Goal: Navigation & Orientation: Find specific page/section

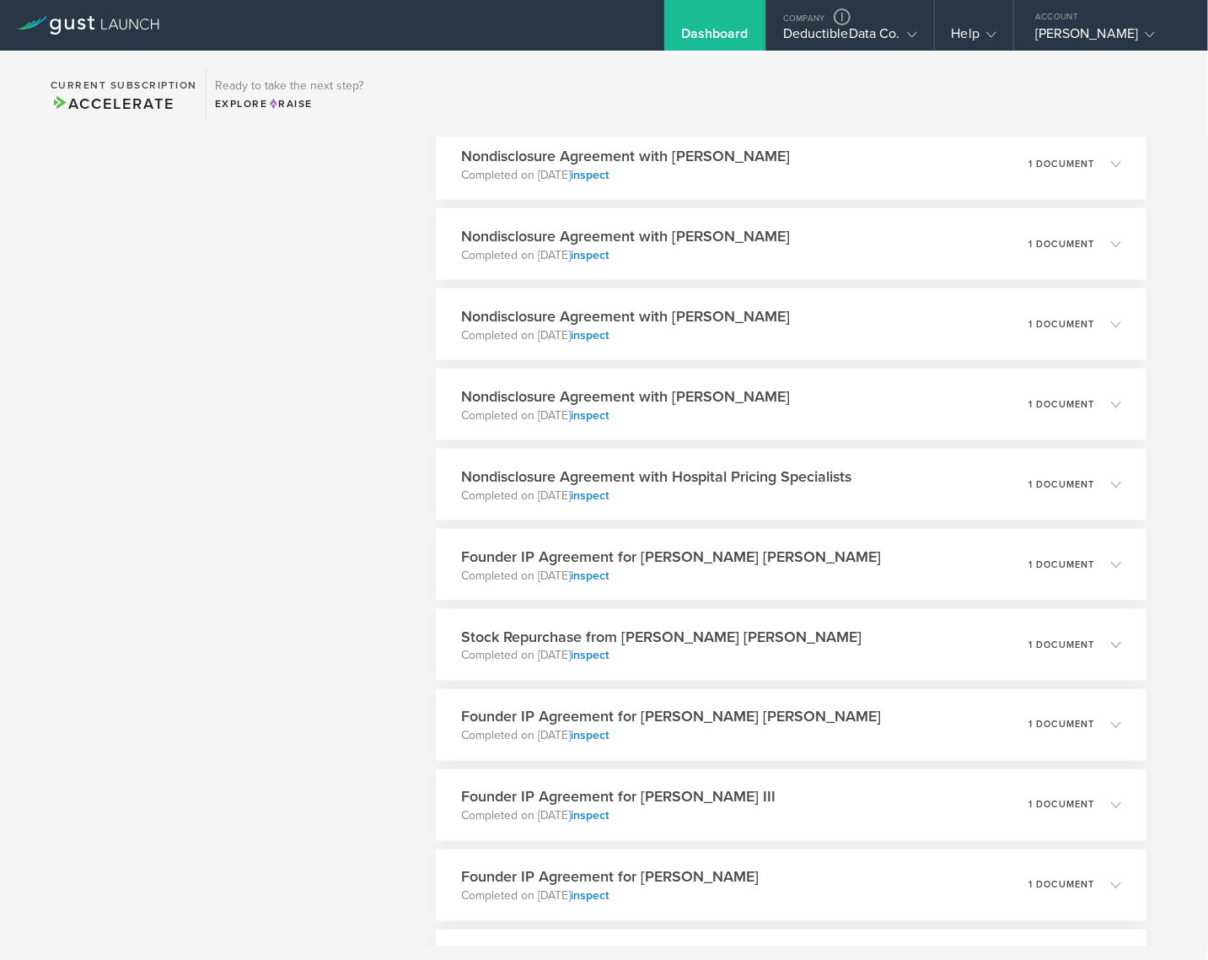
scroll to position [1535, 0]
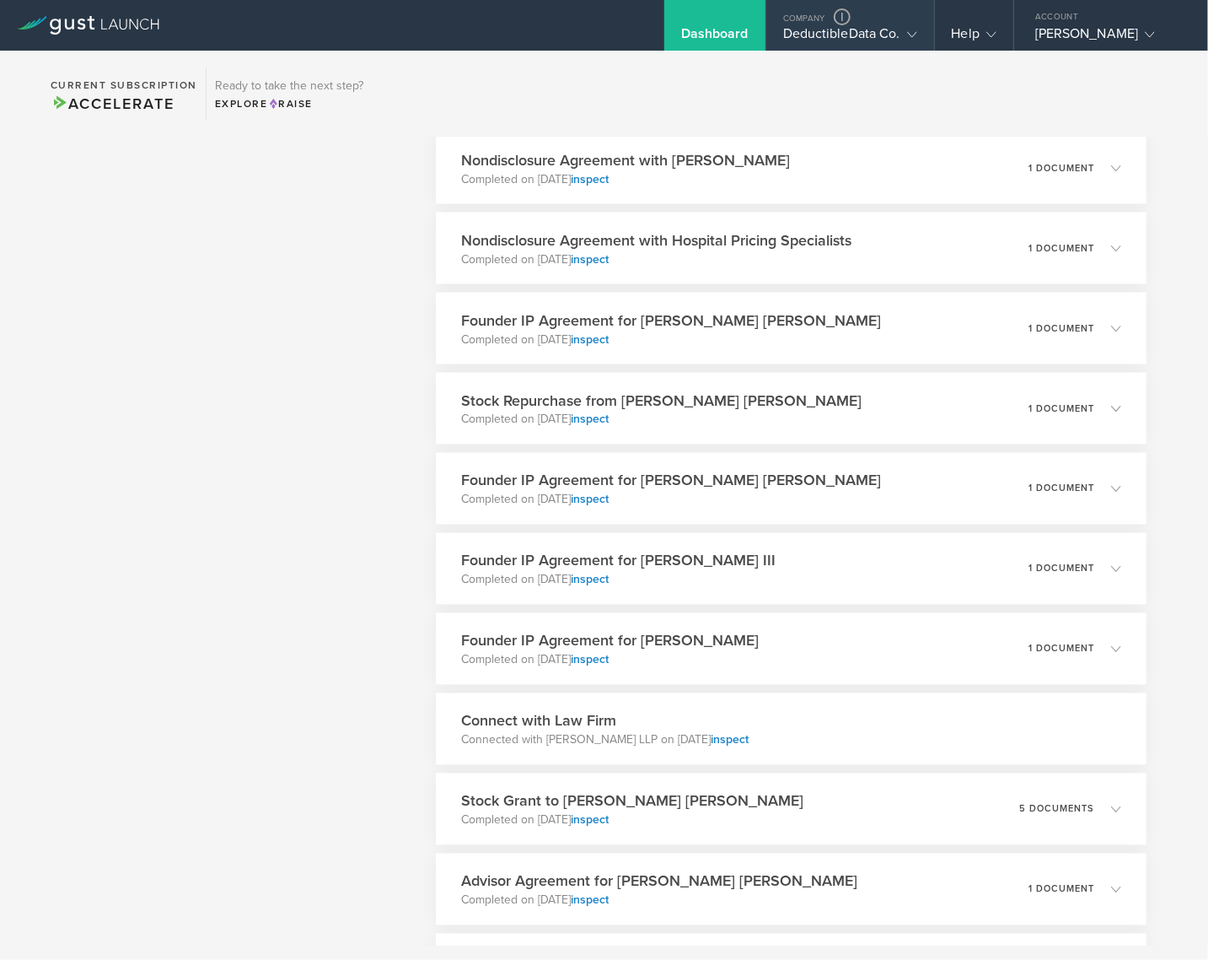
click at [799, 48] on div "DeductibleData Co." at bounding box center [850, 37] width 134 height 25
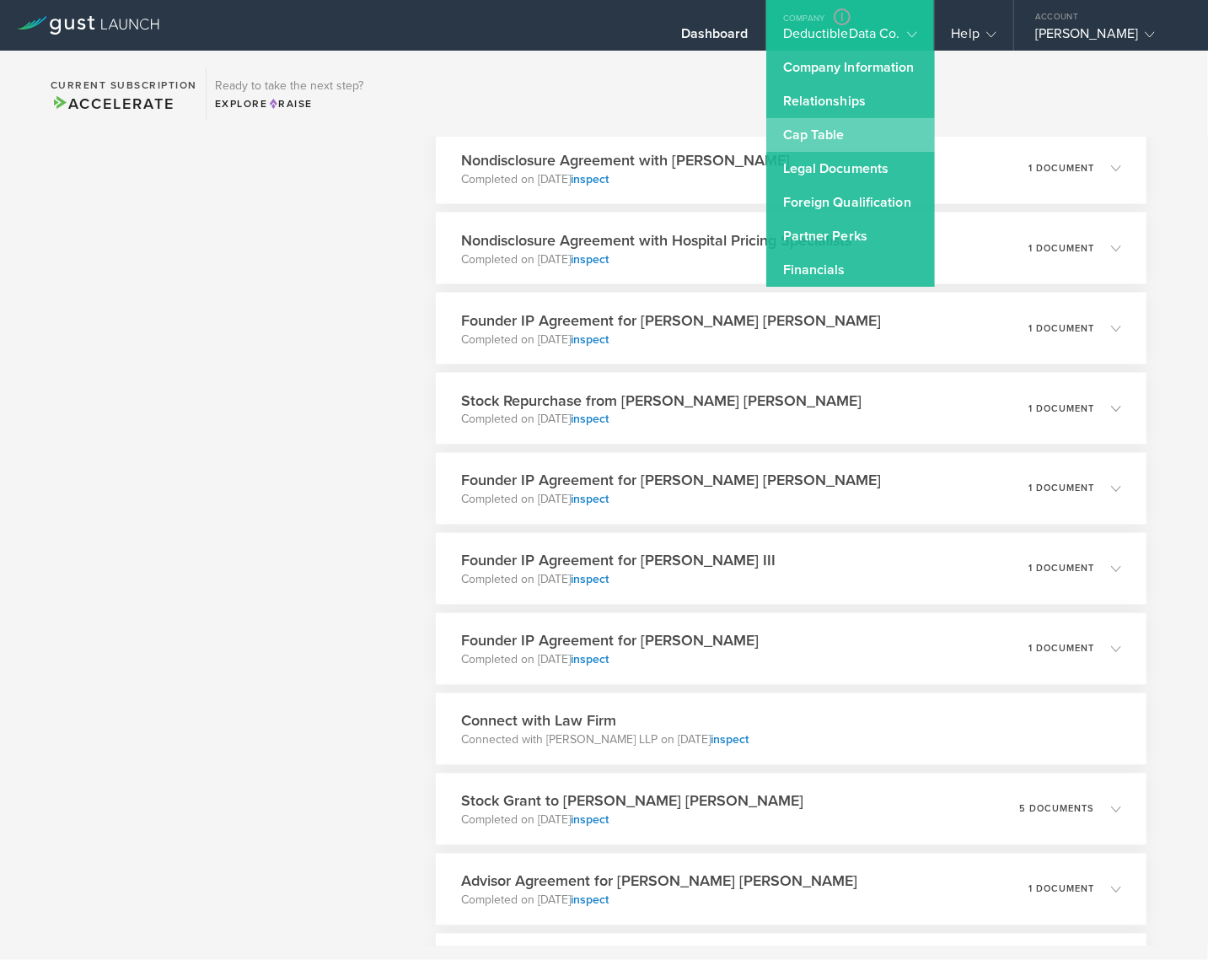
click at [810, 126] on link "Cap Table" at bounding box center [850, 135] width 169 height 34
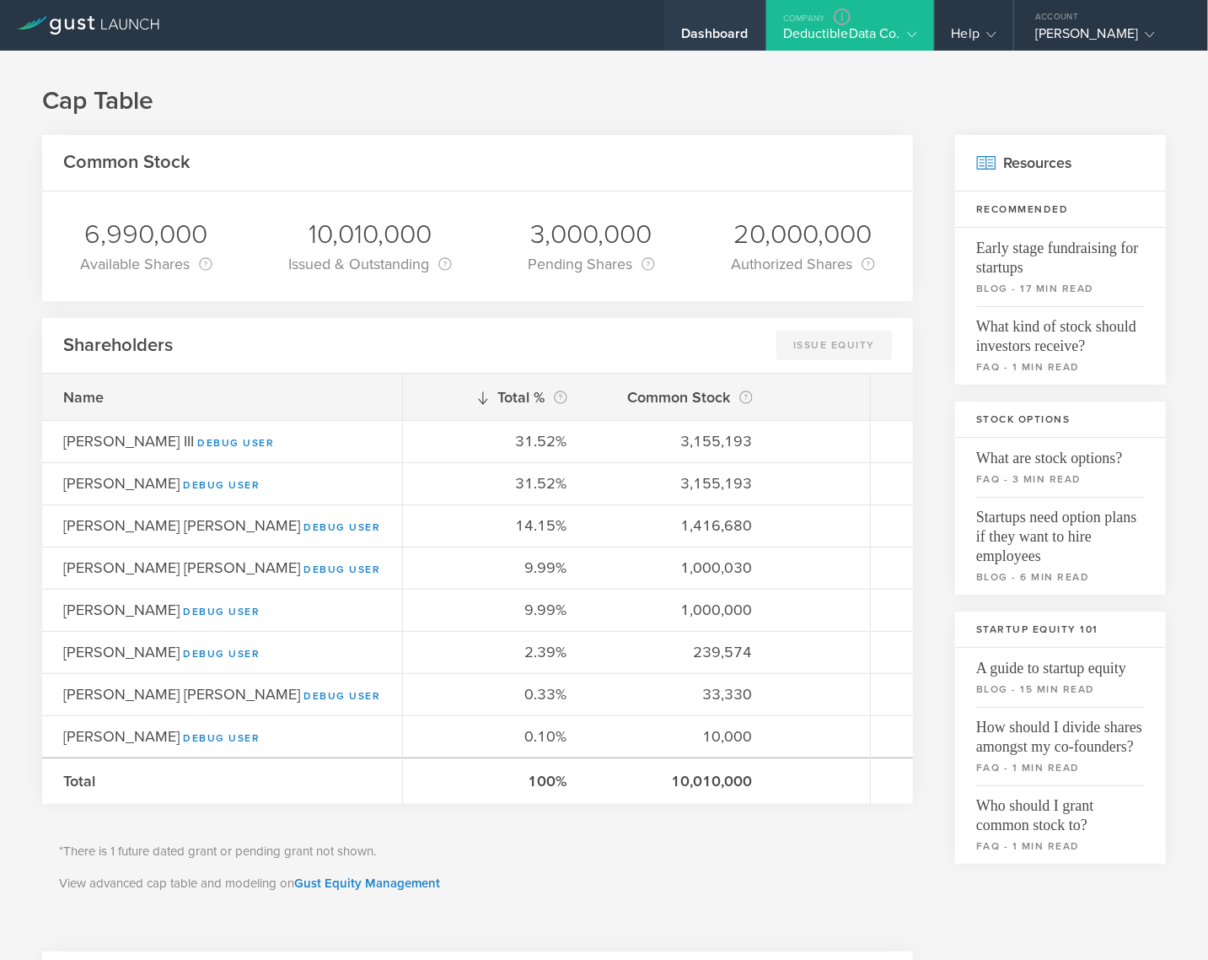
click at [699, 27] on div "Dashboard" at bounding box center [714, 37] width 67 height 25
